Goal: Task Accomplishment & Management: Use online tool/utility

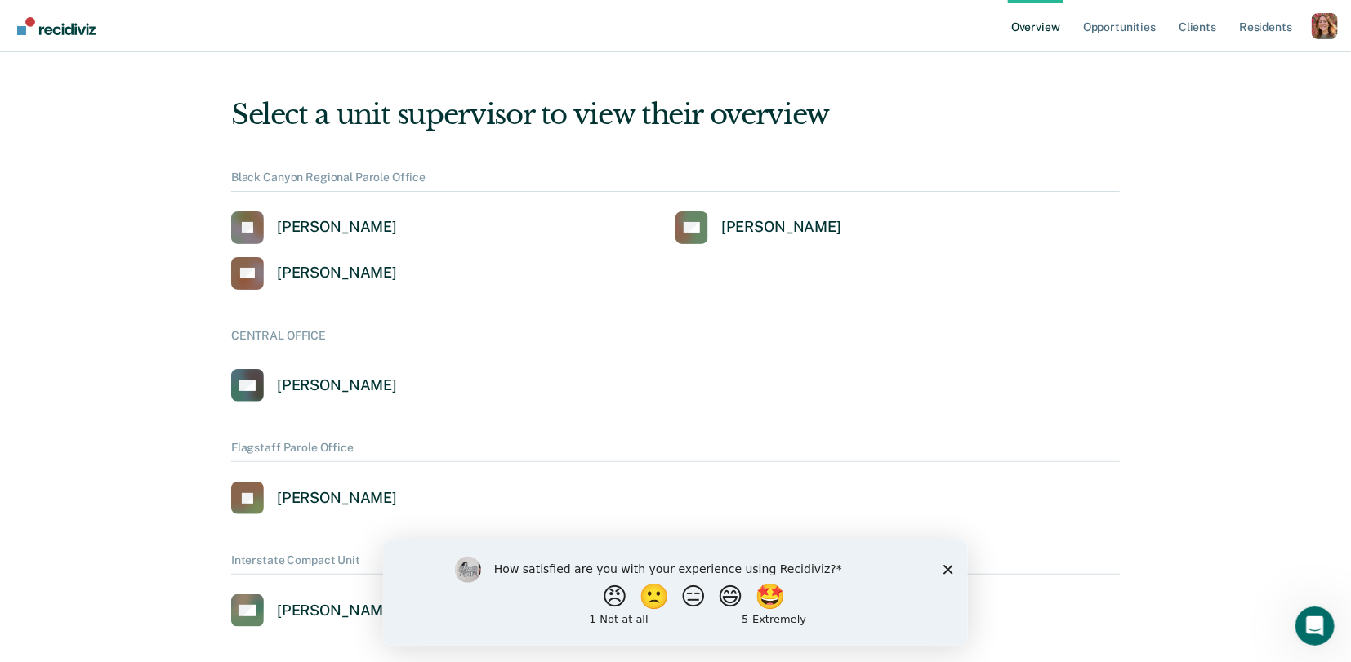
click at [1337, 30] on div "Profile dropdown button" at bounding box center [1325, 26] width 26 height 26
click at [1200, 65] on link "Profile" at bounding box center [1258, 66] width 131 height 14
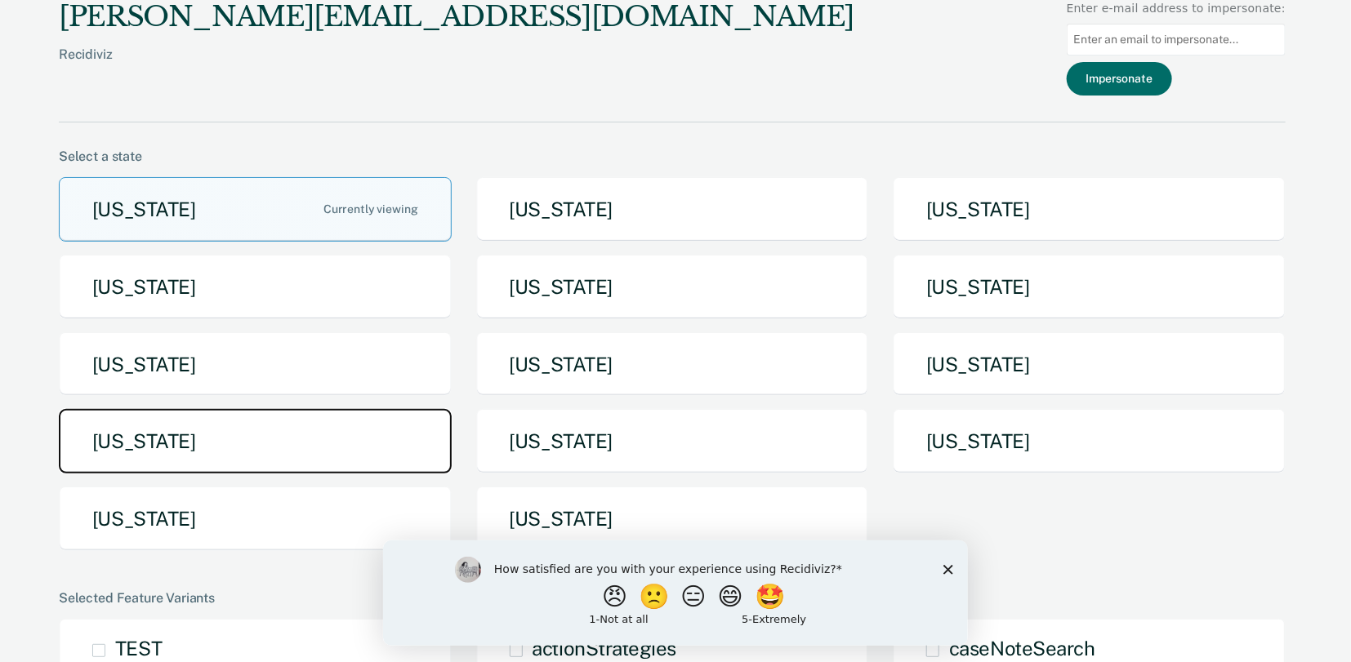
click at [145, 435] on button "[US_STATE]" at bounding box center [255, 441] width 393 height 65
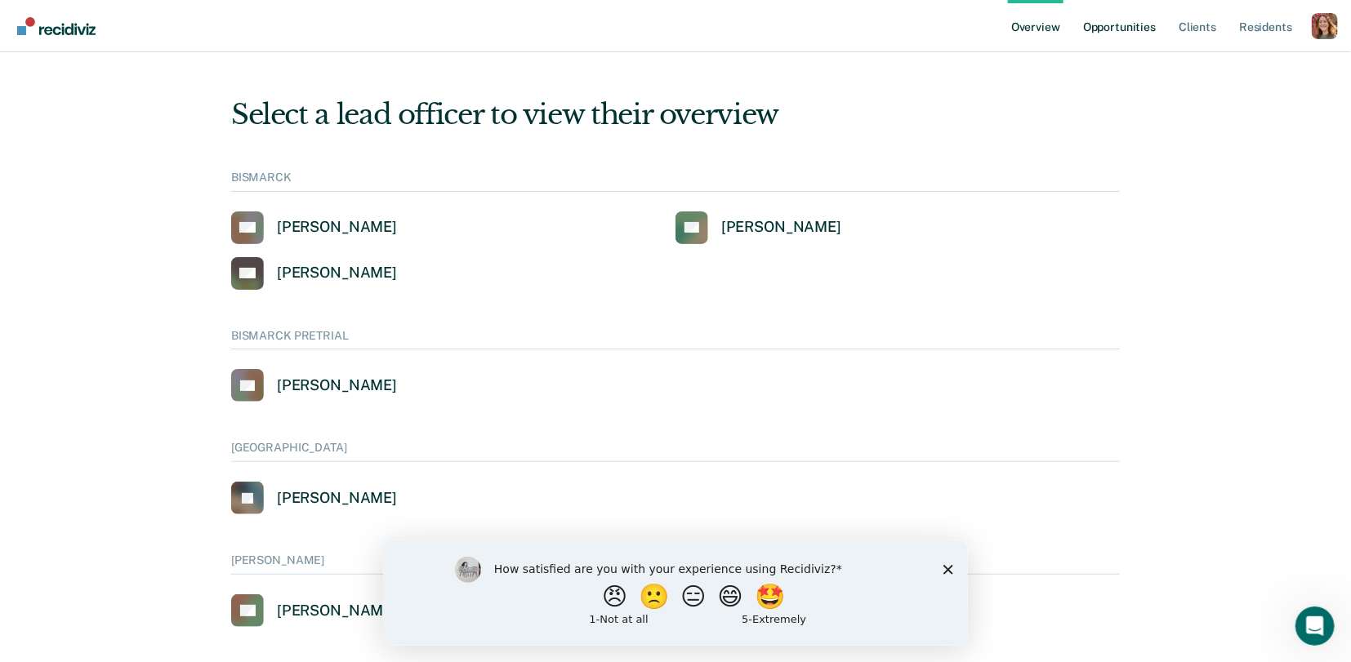
click at [1121, 28] on link "Opportunities" at bounding box center [1119, 26] width 79 height 52
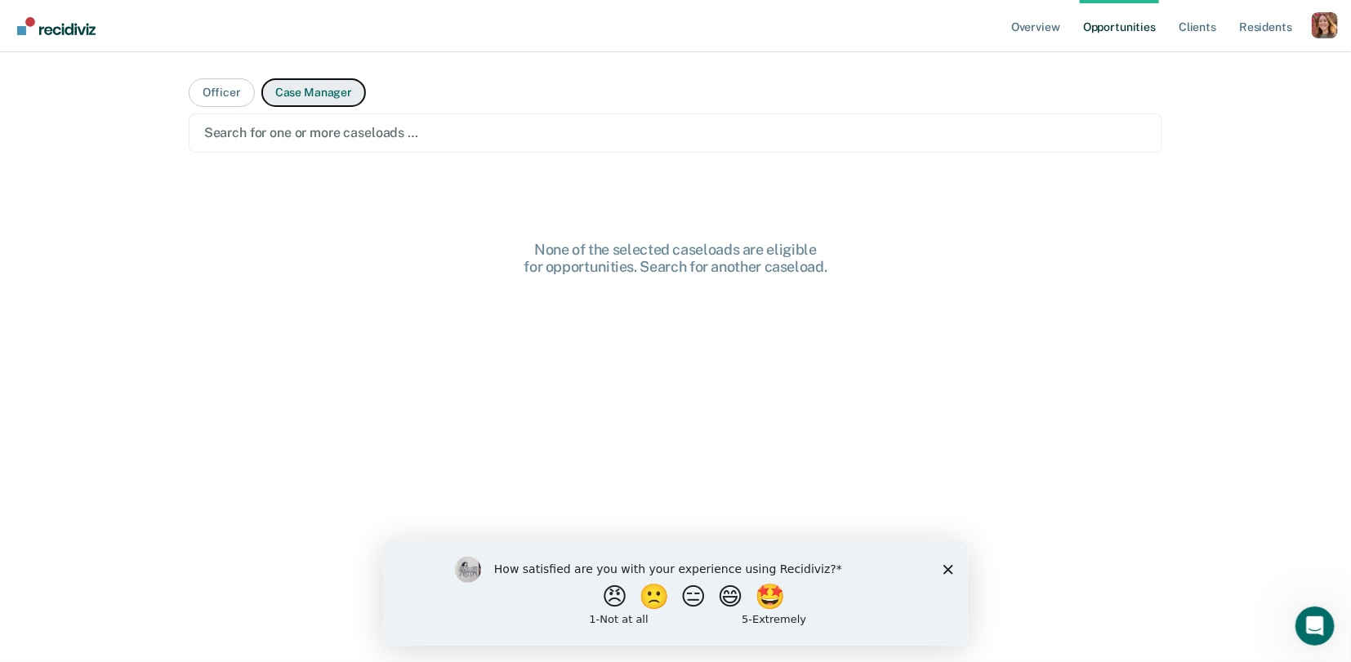
click at [296, 95] on button "Case Manager" at bounding box center [313, 92] width 105 height 29
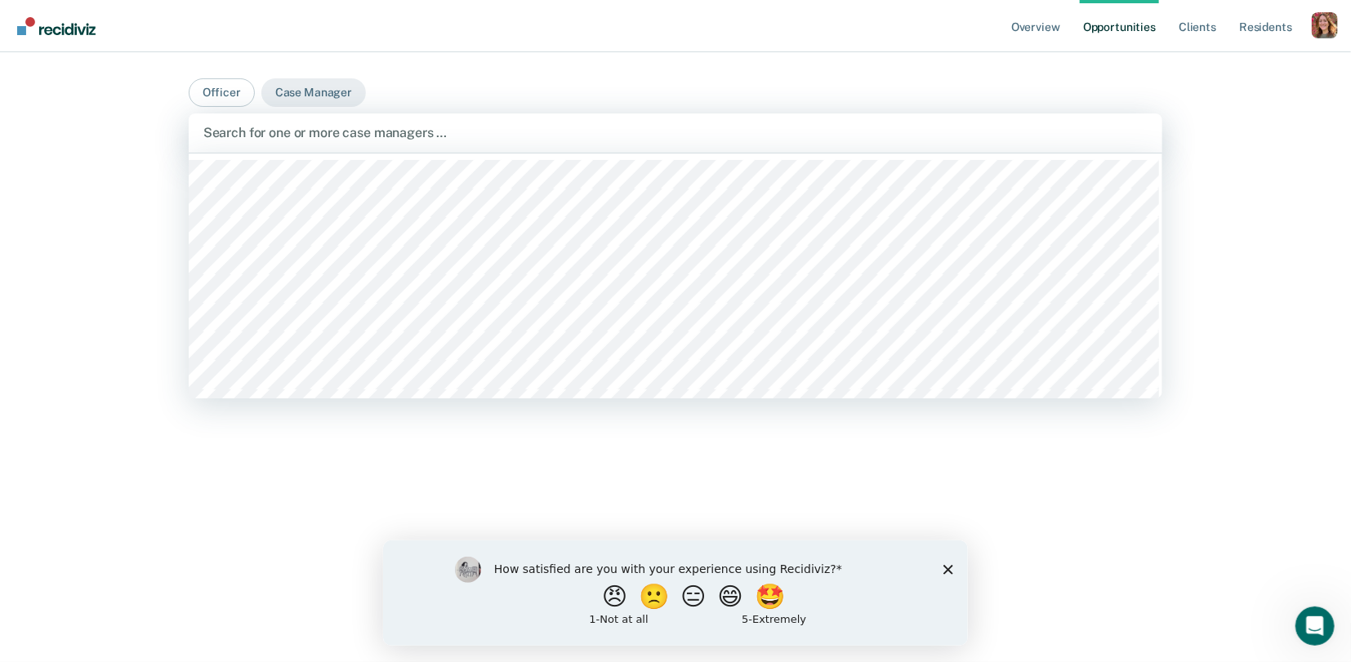
click at [301, 138] on div at bounding box center [675, 132] width 945 height 19
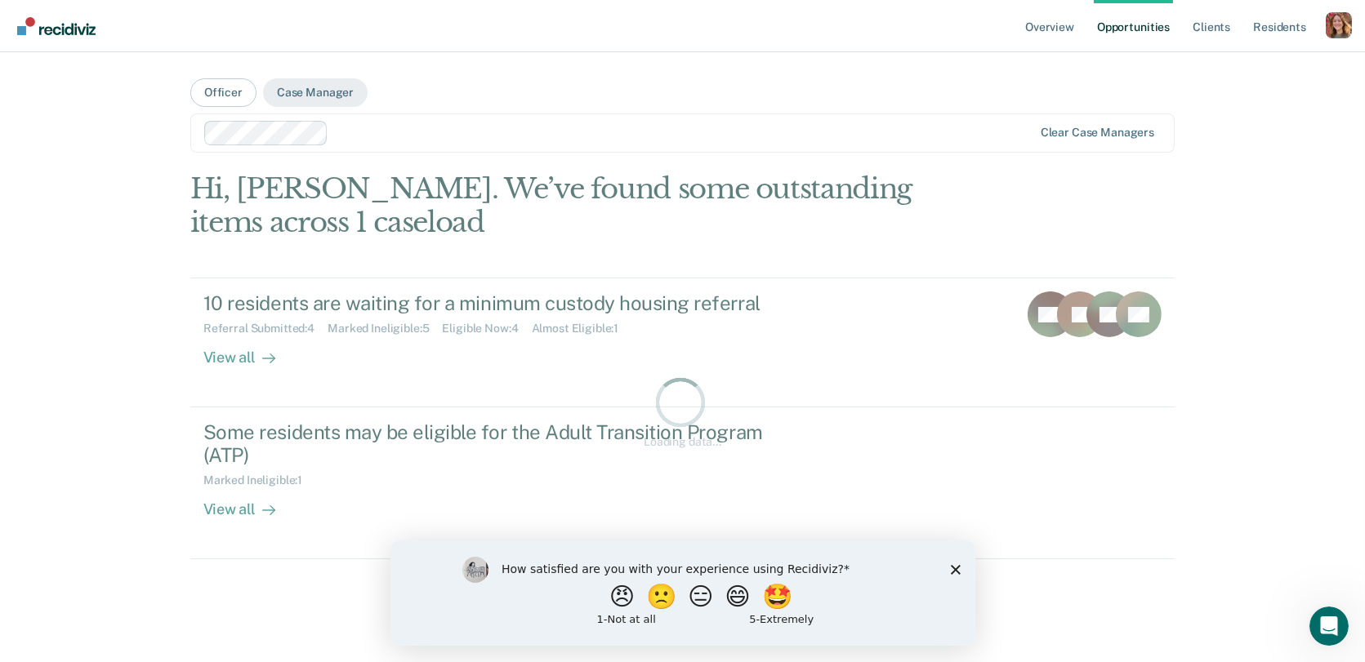
click at [369, 136] on div at bounding box center [683, 132] width 697 height 19
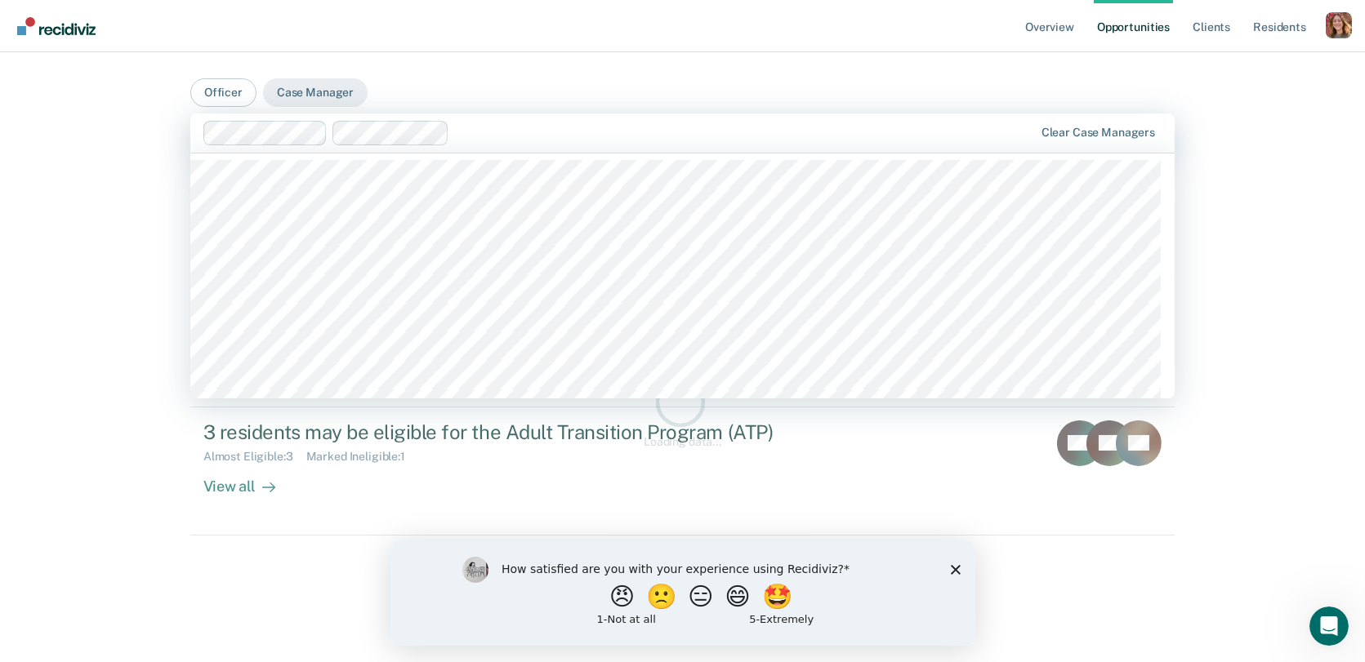
click at [476, 133] on div at bounding box center [744, 132] width 577 height 19
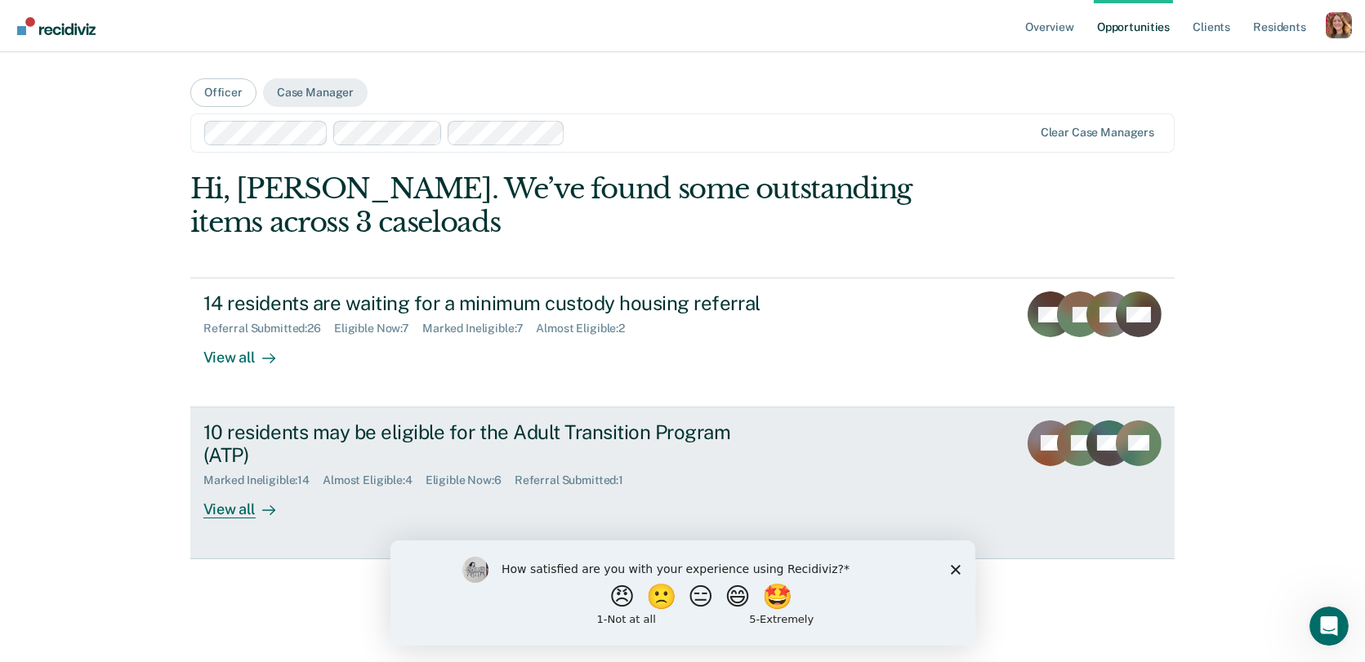
click at [229, 501] on div "View all" at bounding box center [248, 504] width 91 height 32
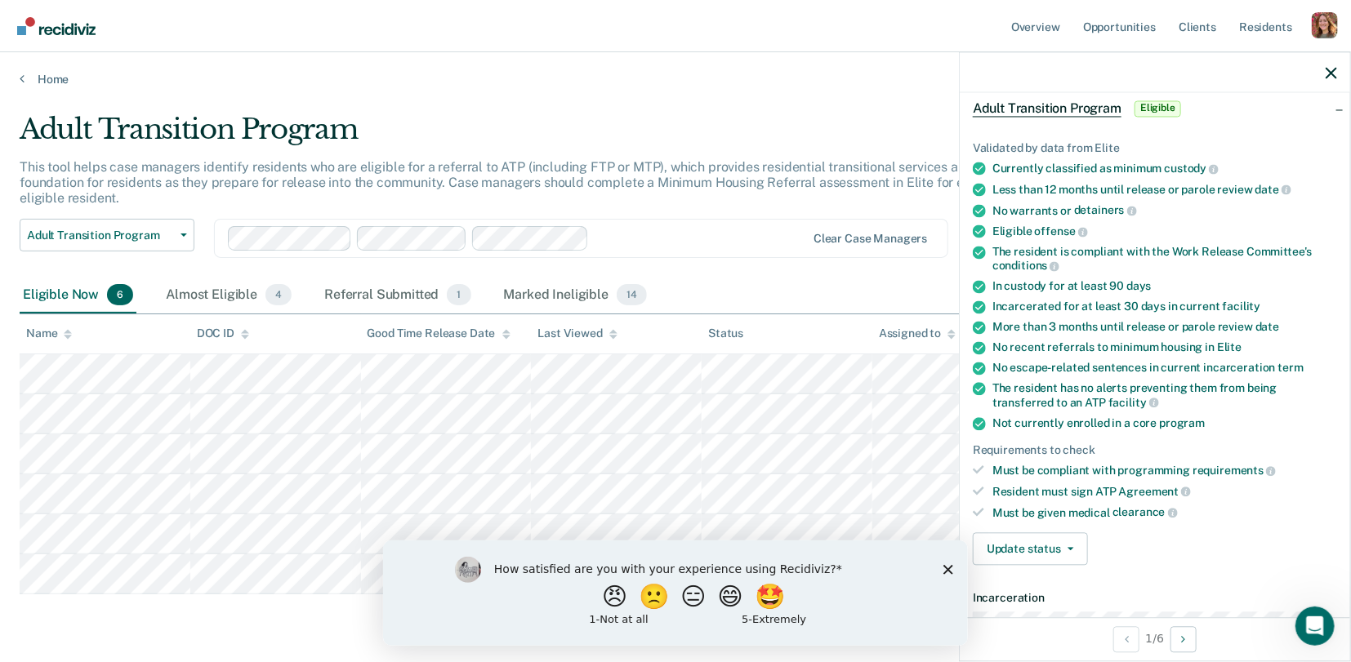
scroll to position [78, 0]
click at [1073, 547] on button "Update status" at bounding box center [1030, 548] width 115 height 33
click at [1073, 547] on div "Update status Mark Referral Submitted Mark Ineligible" at bounding box center [1030, 548] width 115 height 33
click at [1073, 547] on button "Update status" at bounding box center [1030, 548] width 115 height 33
click at [1048, 604] on button "Mark Ineligible" at bounding box center [1061, 613] width 176 height 26
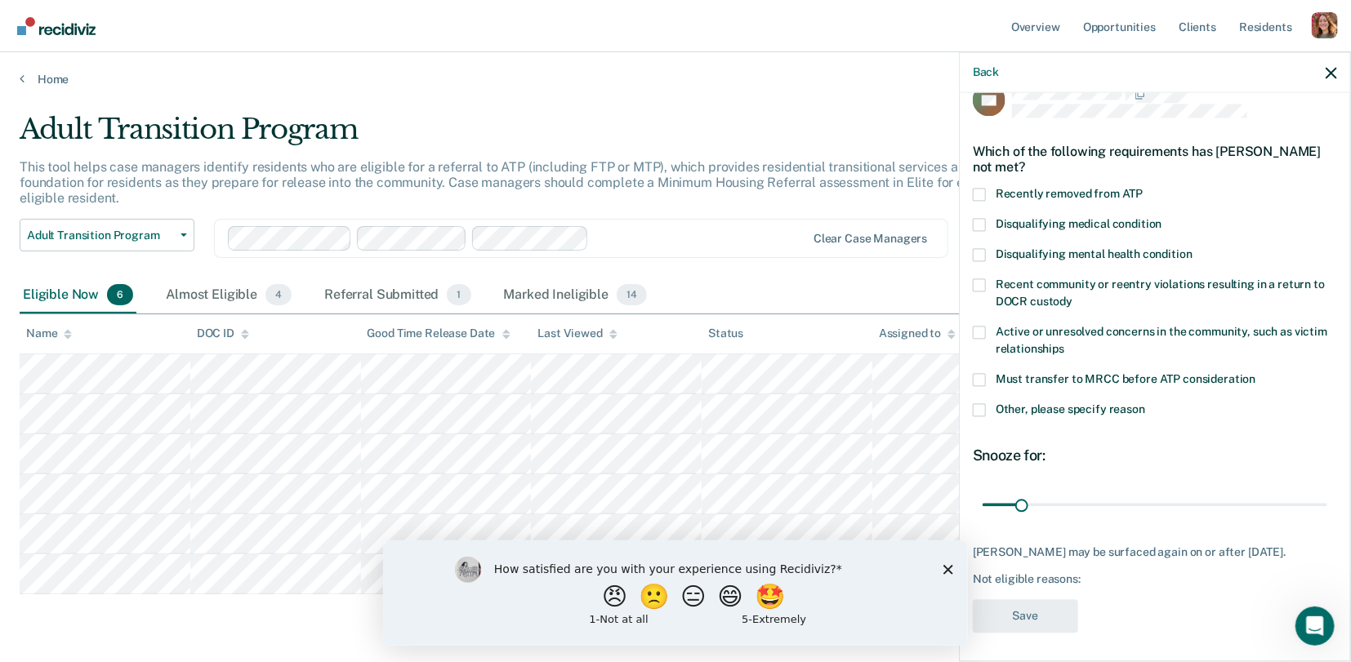
scroll to position [29, 0]
